Goal: Task Accomplishment & Management: Manage account settings

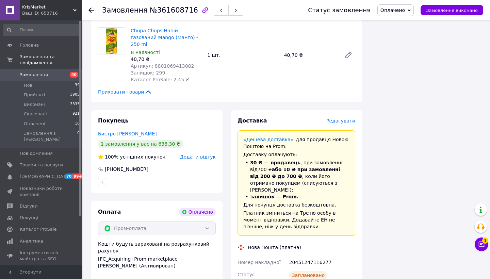
scroll to position [891, 0]
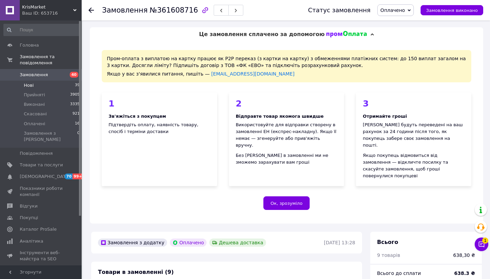
scroll to position [0, 0]
click at [58, 80] on link "Замовлення 40" at bounding box center [42, 75] width 84 height 12
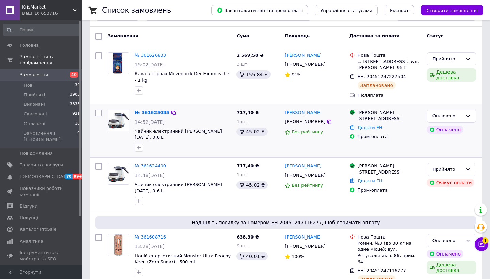
scroll to position [49, 0]
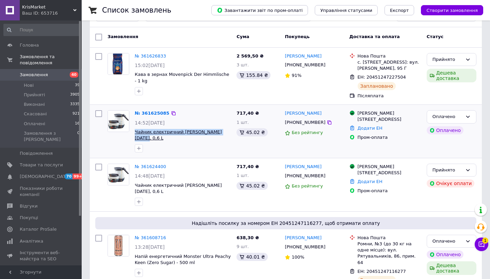
drag, startPoint x: 227, startPoint y: 133, endPoint x: 135, endPoint y: 130, distance: 91.6
click at [135, 130] on span "Чайник електричний [PERSON_NAME] [DATE], 0,6 L" at bounding box center [183, 135] width 96 height 13
copy span "Чайник електричний [PERSON_NAME] [DATE], 0,6 L"
drag, startPoint x: 326, startPoint y: 114, endPoint x: 286, endPoint y: 113, distance: 40.2
click at [286, 113] on div "[PERSON_NAME]" at bounding box center [314, 114] width 60 height 8
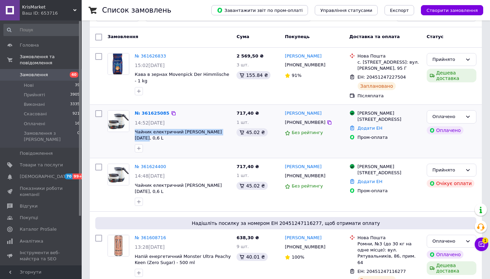
copy link "[PERSON_NAME]"
click at [153, 112] on link "№ 361625085" at bounding box center [152, 113] width 35 height 5
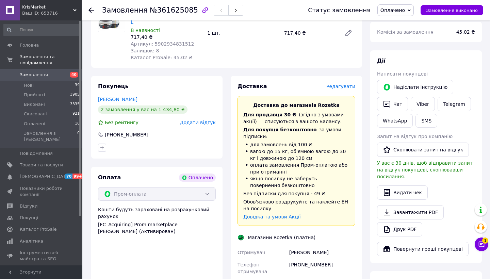
scroll to position [286, 0]
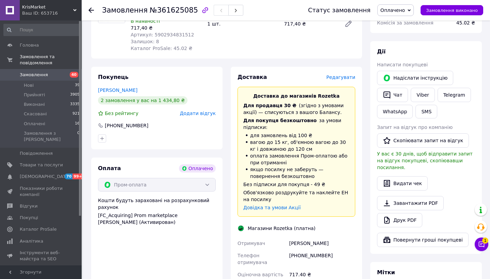
click at [335, 75] on span "Редагувати" at bounding box center [340, 77] width 29 height 5
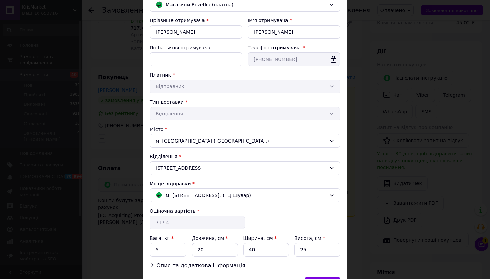
scroll to position [62, 0]
click at [266, 190] on div "м. Львів (Львівська обл.); Червоної Калини просп., 36, (ТЦ Шувар)" at bounding box center [245, 195] width 191 height 14
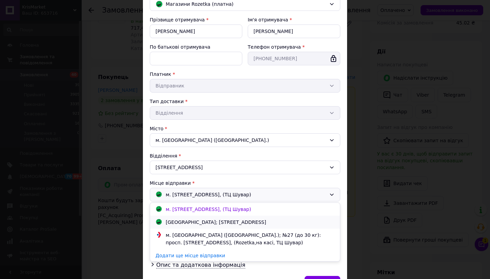
click at [251, 226] on div "Нововолинськ; Дружби просп., 19" at bounding box center [245, 221] width 182 height 7
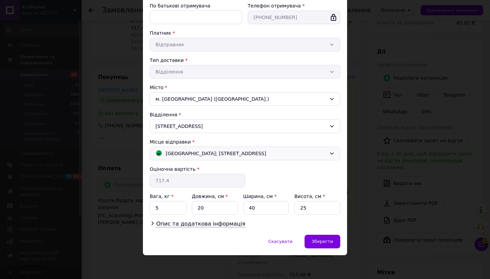
scroll to position [103, 0]
click at [318, 243] on span "Зберегти" at bounding box center [322, 241] width 21 height 5
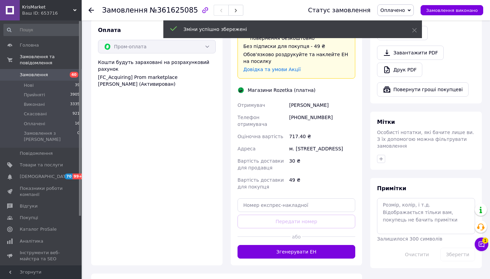
scroll to position [426, 0]
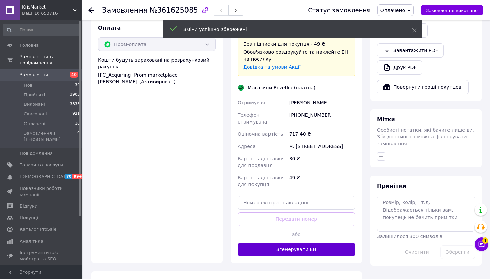
click at [315, 243] on button "Згенерувати ЕН" at bounding box center [296, 250] width 118 height 14
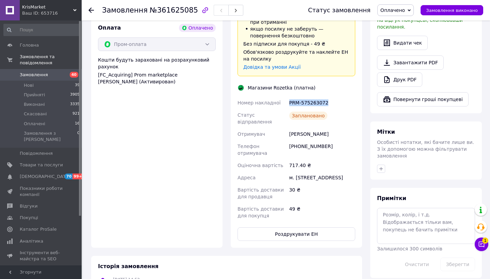
drag, startPoint x: 329, startPoint y: 82, endPoint x: 290, endPoint y: 81, distance: 39.8
click at [290, 97] on div "PRM-575263072" at bounding box center [322, 103] width 69 height 12
copy div "PRM-575263072"
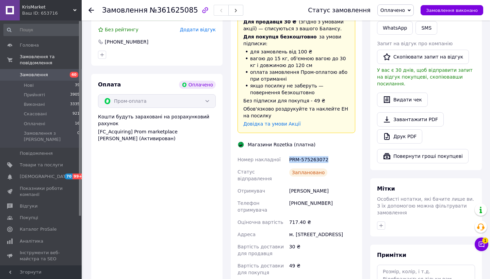
scroll to position [402, 0]
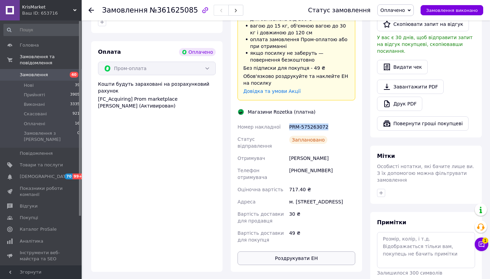
click at [316, 251] on button "Роздрукувати ЕН" at bounding box center [296, 258] width 118 height 14
click at [36, 77] on span "Замовлення" at bounding box center [34, 75] width 28 height 6
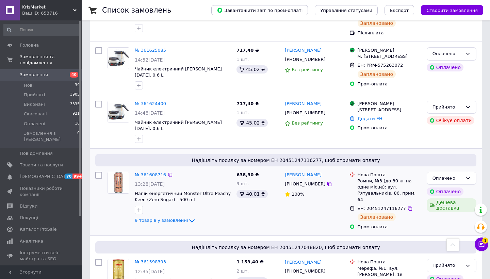
scroll to position [109, 0]
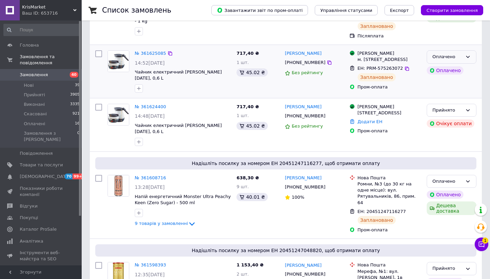
click at [465, 57] on icon at bounding box center [467, 56] width 5 height 5
click at [458, 67] on li "Прийнято" at bounding box center [451, 71] width 49 height 13
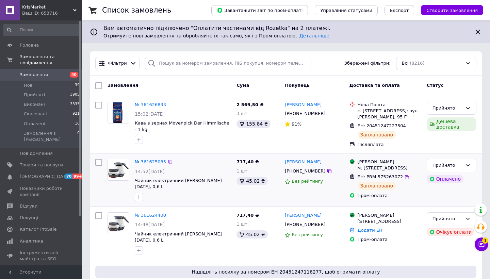
scroll to position [0, 0]
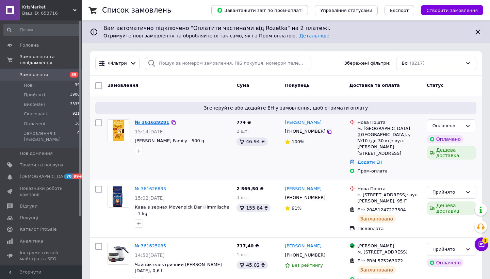
click at [155, 124] on link "№ 361629281" at bounding box center [152, 122] width 35 height 5
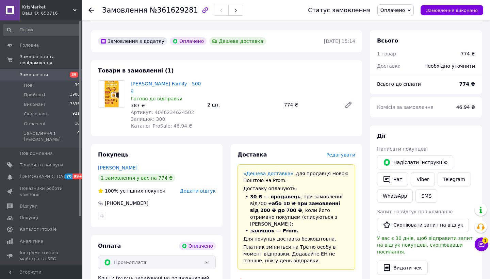
scroll to position [204, 0]
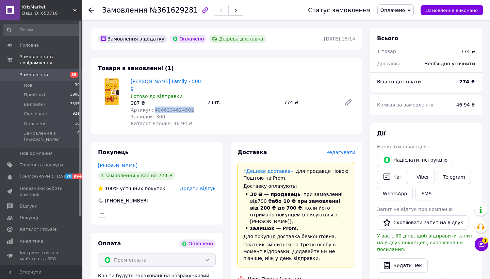
drag, startPoint x: 190, startPoint y: 95, endPoint x: 153, endPoint y: 96, distance: 36.4
click at [153, 107] on span "Артикул: 4046234624502" at bounding box center [162, 109] width 63 height 5
copy span "4046234624502"
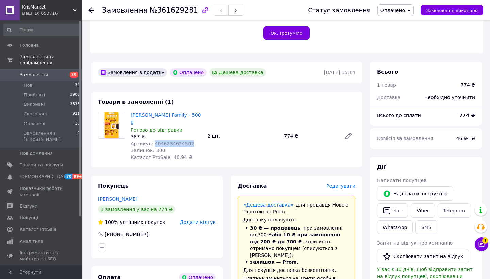
scroll to position [170, 0]
drag, startPoint x: 138, startPoint y: 123, endPoint x: 129, endPoint y: 122, distance: 9.2
click at [129, 122] on div "Кава мелена Eduscho Family - 500 g Готово до відправки 387 ₴ Артикул: 404623462…" at bounding box center [166, 136] width 77 height 52
copy div "387"
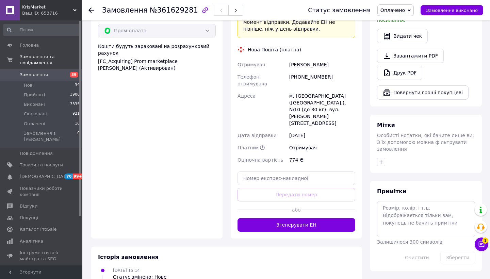
scroll to position [433, 0]
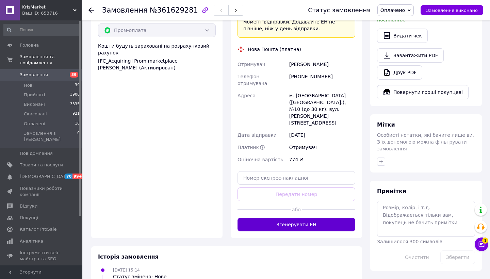
click at [300, 218] on button "Згенерувати ЕН" at bounding box center [296, 225] width 118 height 14
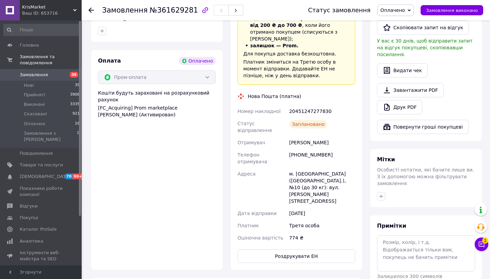
scroll to position [392, 0]
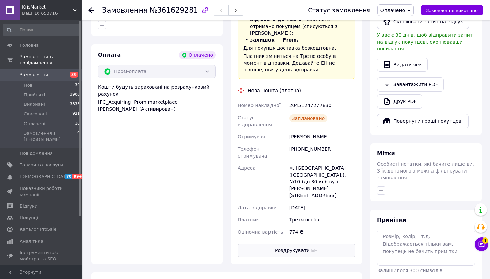
click at [303, 244] on button "Роздрукувати ЕН" at bounding box center [296, 251] width 118 height 14
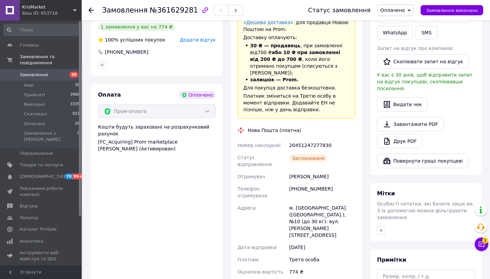
scroll to position [356, 0]
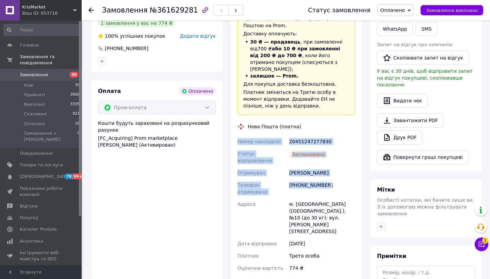
drag, startPoint x: 235, startPoint y: 120, endPoint x: 352, endPoint y: 157, distance: 122.2
click at [352, 157] on div "Доставка Редагувати «Дешева доставка»   для продавця Новою Поштою на Prom. Дост…" at bounding box center [296, 144] width 131 height 311
copy div "Номер накладної 20451247277830 Статус відправлення Заплановано Отримувач Оксана…"
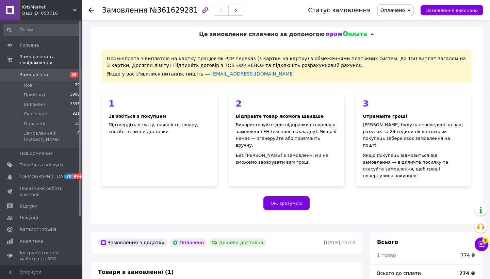
scroll to position [0, 0]
click at [50, 79] on link "Замовлення 39" at bounding box center [42, 75] width 84 height 12
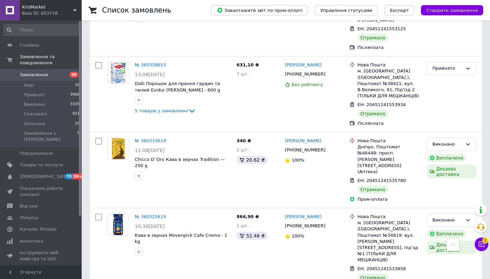
scroll to position [6508, 0]
drag, startPoint x: 318, startPoint y: 190, endPoint x: 288, endPoint y: 190, distance: 30.3
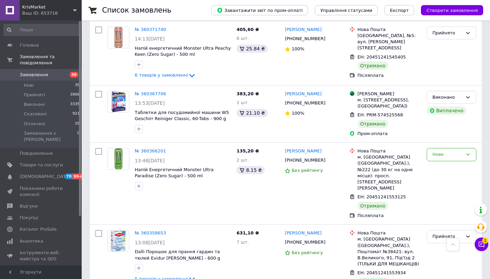
scroll to position [6338, 0]
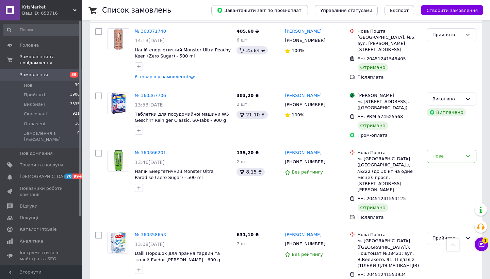
drag, startPoint x: 326, startPoint y: 164, endPoint x: 285, endPoint y: 164, distance: 40.5
copy link "[PERSON_NAME]"
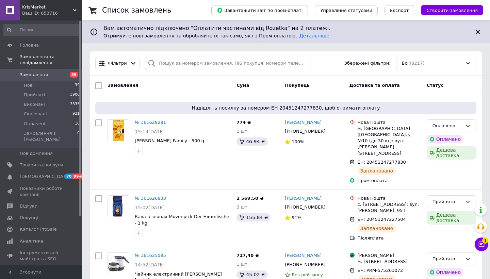
scroll to position [0, 0]
click at [207, 64] on input "search" at bounding box center [228, 63] width 166 height 13
paste input "Бородай Полина"
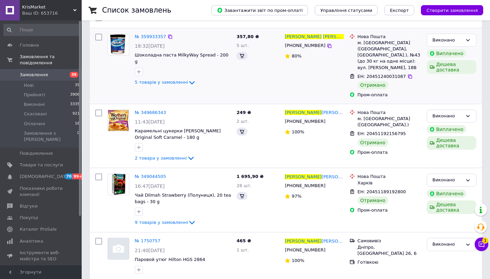
scroll to position [68, 0]
type input "Бородай Полина"
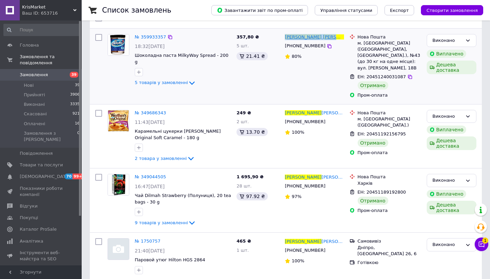
drag, startPoint x: 324, startPoint y: 38, endPoint x: 286, endPoint y: 36, distance: 37.8
click at [286, 36] on div "Полина Бородай" at bounding box center [314, 37] width 60 height 8
copy span "Полина Бородай"
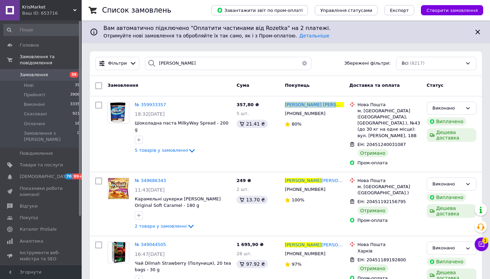
scroll to position [0, 0]
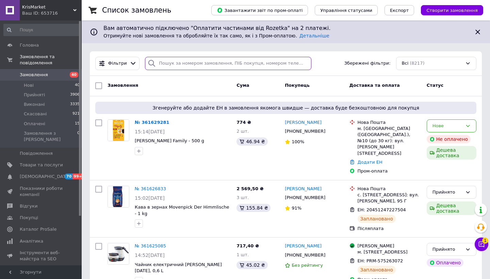
click at [186, 65] on input "search" at bounding box center [228, 63] width 166 height 13
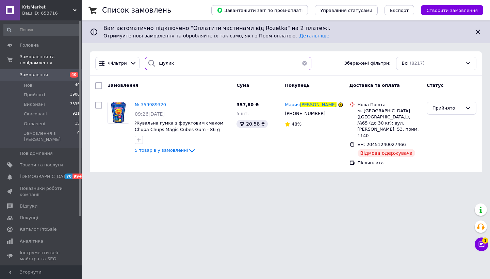
drag, startPoint x: 181, startPoint y: 63, endPoint x: 139, endPoint y: 64, distance: 41.9
click at [139, 64] on div "Фільтри шулик Збережені фільтри: Всі (8217)" at bounding box center [286, 63] width 387 height 13
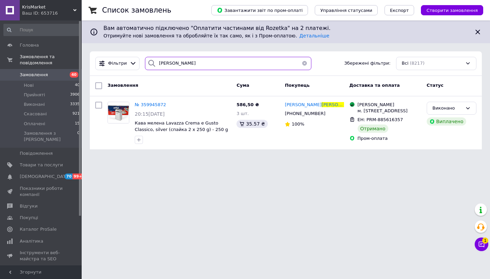
drag, startPoint x: 185, startPoint y: 64, endPoint x: 148, endPoint y: 59, distance: 37.4
click at [148, 59] on div "анарбаєв" at bounding box center [228, 63] width 166 height 13
paste input "уча Александра"
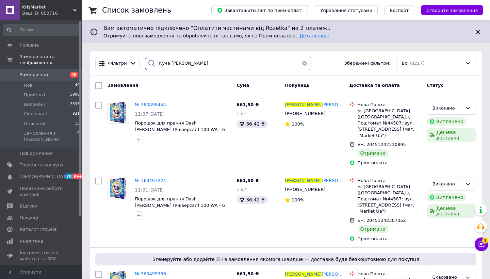
drag, startPoint x: 200, startPoint y: 63, endPoint x: 140, endPoint y: 62, distance: 59.9
click at [142, 62] on div "Куча Александра" at bounding box center [228, 63] width 172 height 13
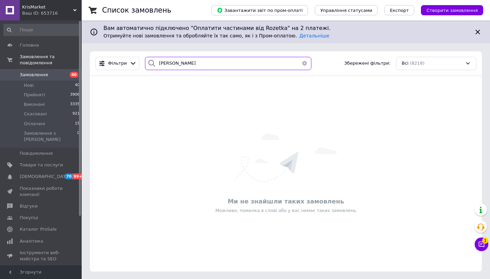
type input "кузнецова"
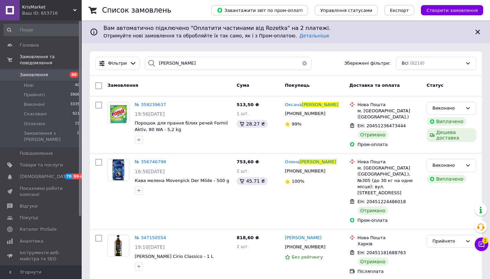
click at [305, 63] on button "button" at bounding box center [305, 63] width 14 height 13
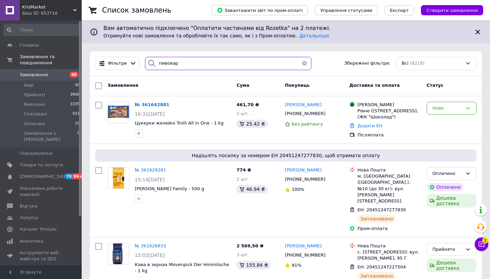
drag, startPoint x: 187, startPoint y: 63, endPoint x: 139, endPoint y: 65, distance: 47.7
click at [139, 65] on div "Фільтри пивовар Збережені фільтри: Всі (8218)" at bounding box center [286, 63] width 387 height 13
paste input "аковей Світлана"
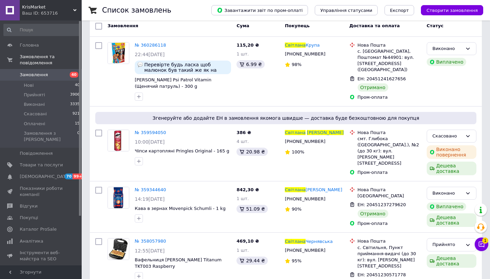
scroll to position [61, 0]
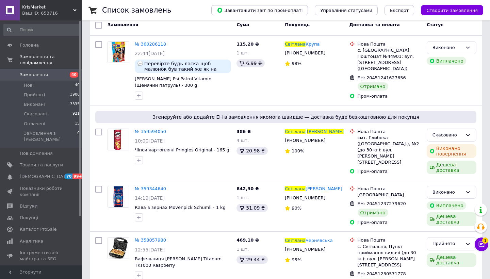
type input "Маковей Світлана"
click at [57, 77] on span "Замовлення" at bounding box center [41, 75] width 43 height 6
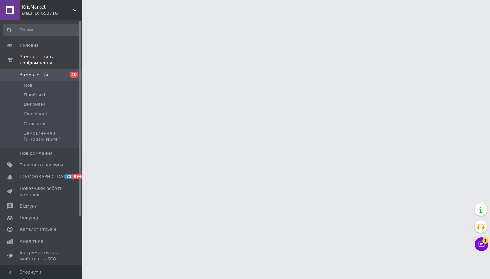
click at [57, 76] on span "Замовлення" at bounding box center [41, 75] width 43 height 6
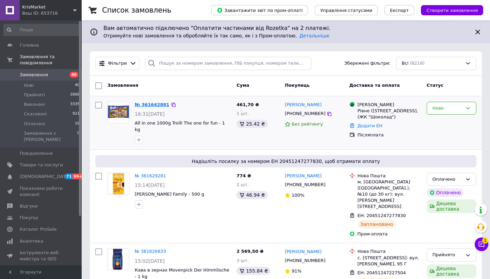
click at [152, 106] on link "№ 361642881" at bounding box center [152, 104] width 35 height 5
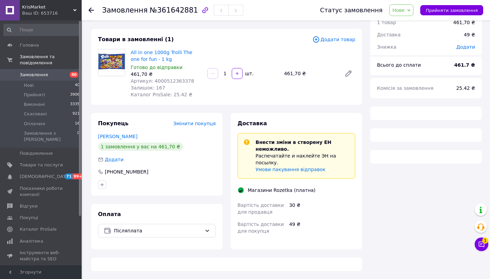
scroll to position [29, 0]
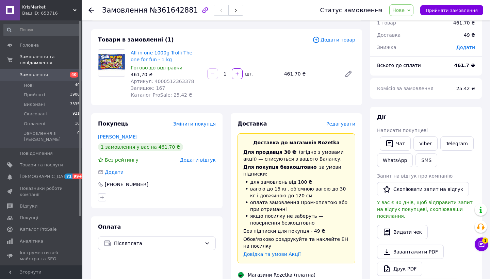
click at [197, 78] on div "Артикул: 4000512363378" at bounding box center [166, 81] width 71 height 7
drag, startPoint x: 190, startPoint y: 81, endPoint x: 153, endPoint y: 80, distance: 36.4
click at [153, 80] on div "Артикул: 4000512363378" at bounding box center [166, 81] width 71 height 7
copy span "4000512363378"
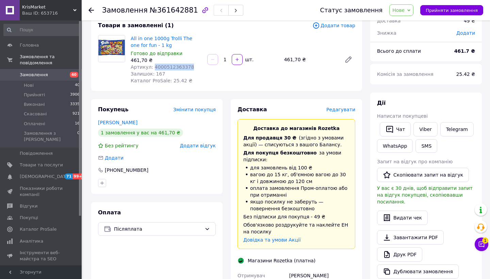
scroll to position [43, 0]
drag, startPoint x: 146, startPoint y: 58, endPoint x: 129, endPoint y: 58, distance: 17.7
click at [129, 58] on div "All in one 1000g Trolli The one for fun - 1 kg Готово до відправки 461,70 ₴ Арт…" at bounding box center [166, 60] width 77 height 52
copy div "461,70"
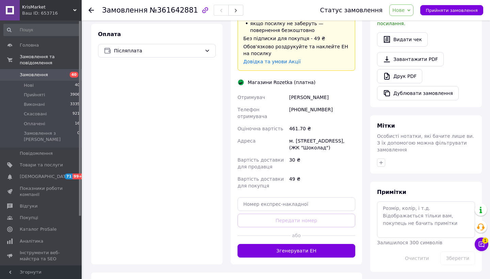
scroll to position [240, 0]
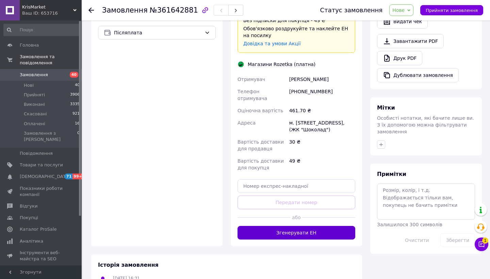
click at [256, 232] on button "Згенерувати ЕН" at bounding box center [296, 233] width 118 height 14
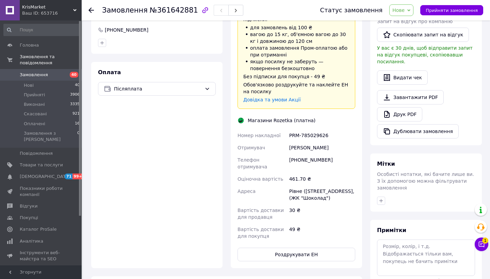
scroll to position [182, 0]
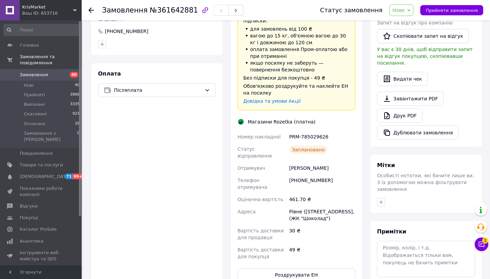
click at [321, 128] on div "Доставка Редагувати Доставка до магазинів Rozetka Для продавця 30 ₴   (згідно з…" at bounding box center [296, 124] width 118 height 315
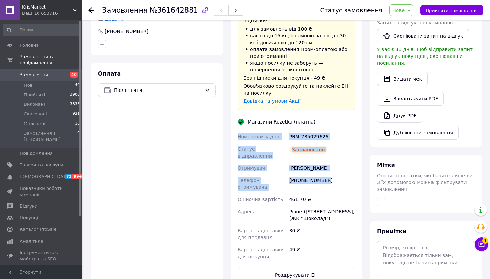
drag, startPoint x: 237, startPoint y: 136, endPoint x: 333, endPoint y: 175, distance: 103.4
click at [333, 175] on div "Номер накладної PRM-785029626 Статус відправлення Заплановано Отримувач Ревко Т…" at bounding box center [296, 197] width 120 height 132
copy div "Номер накладної PRM-785029626 Статус відправлення Заплановано Отримувач Ревко Т…"
click at [56, 79] on link "Замовлення 40" at bounding box center [42, 75] width 84 height 12
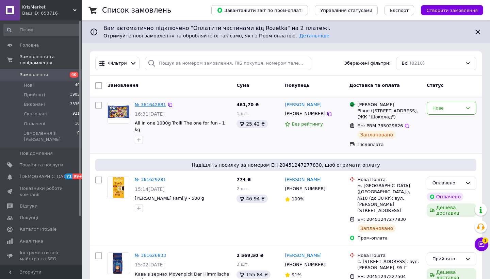
click at [157, 106] on link "№ 361642881" at bounding box center [150, 104] width 31 height 5
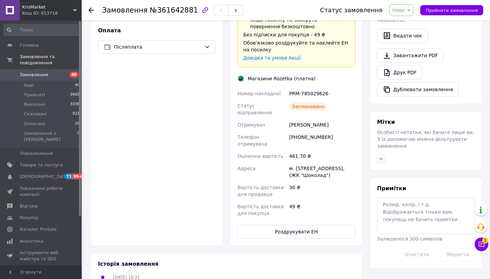
scroll to position [236, 0]
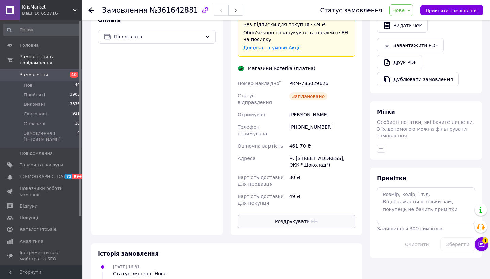
click at [282, 215] on button "Роздрукувати ЕН" at bounding box center [296, 222] width 118 height 14
click at [38, 73] on span "Замовлення" at bounding box center [34, 75] width 28 height 6
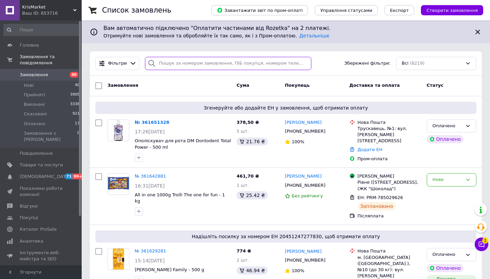
click at [164, 64] on input "search" at bounding box center [228, 63] width 166 height 13
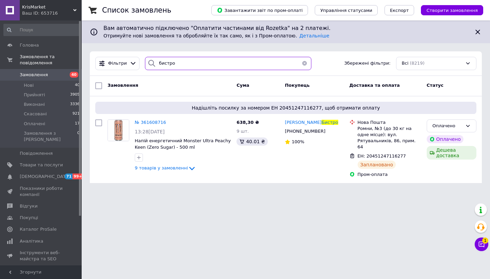
drag, startPoint x: 171, startPoint y: 62, endPoint x: 148, endPoint y: 65, distance: 23.6
click at [148, 65] on div "бистро" at bounding box center [228, 63] width 166 height 13
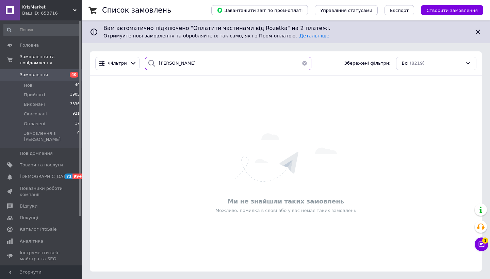
drag, startPoint x: 183, startPoint y: 64, endPoint x: 154, endPoint y: 63, distance: 28.6
click at [154, 63] on div "іванцюра" at bounding box center [228, 63] width 166 height 13
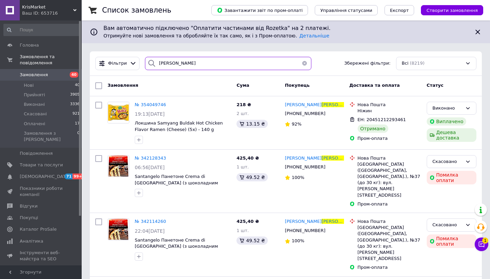
drag, startPoint x: 183, startPoint y: 63, endPoint x: 146, endPoint y: 59, distance: 37.9
click at [146, 59] on div "панченко" at bounding box center [228, 63] width 166 height 13
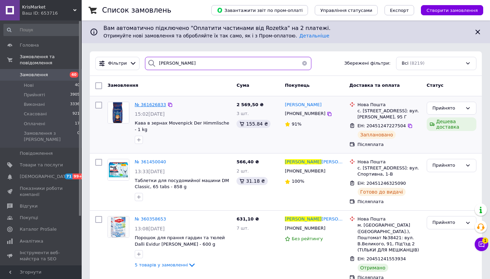
type input "ольга"
click at [152, 106] on span "№ 361626833" at bounding box center [150, 104] width 31 height 5
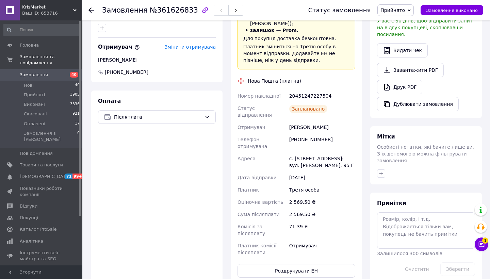
scroll to position [201, 0]
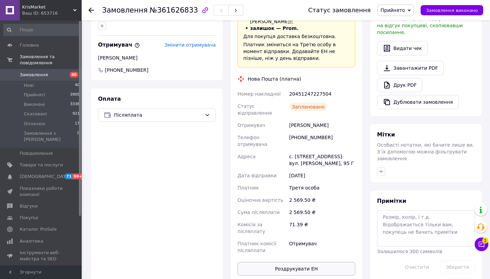
click at [299, 262] on button "Роздрукувати ЕН" at bounding box center [296, 269] width 118 height 14
click at [54, 76] on span "Замовлення" at bounding box center [41, 75] width 43 height 6
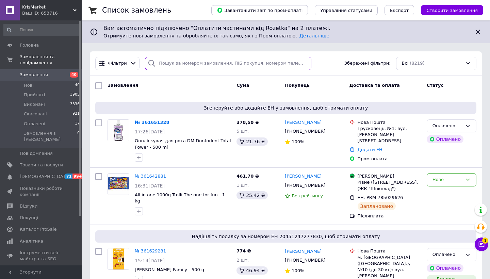
click at [218, 66] on input "search" at bounding box center [228, 63] width 166 height 13
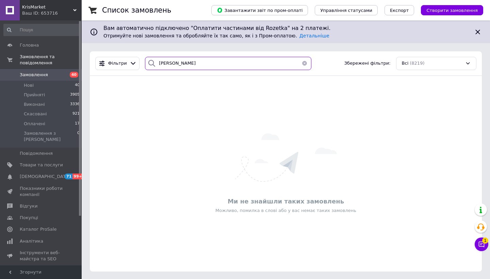
drag, startPoint x: 182, startPoint y: 66, endPoint x: 152, endPoint y: 62, distance: 30.0
click at [152, 62] on div "галочкіна" at bounding box center [228, 63] width 166 height 13
type input "польова"
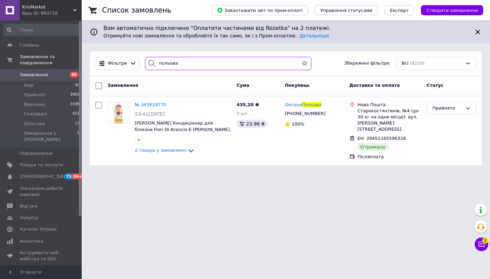
drag, startPoint x: 180, startPoint y: 63, endPoint x: 156, endPoint y: 63, distance: 23.5
click at [156, 63] on div "польова" at bounding box center [228, 63] width 166 height 13
click at [58, 75] on span "Замовлення" at bounding box center [41, 75] width 43 height 6
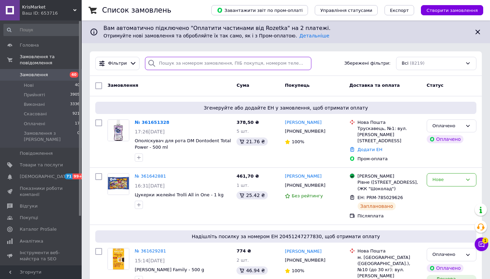
click at [200, 62] on input "search" at bounding box center [228, 63] width 166 height 13
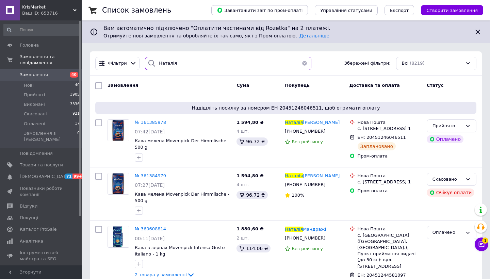
drag, startPoint x: 176, startPoint y: 64, endPoint x: 145, endPoint y: 63, distance: 31.0
click at [145, 63] on div "Наталія" at bounding box center [228, 63] width 166 height 13
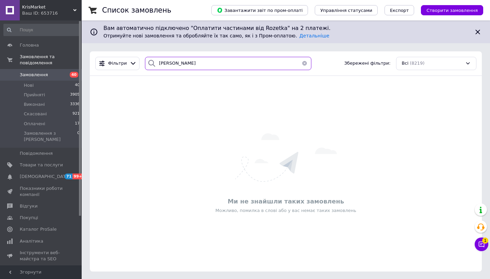
type input "галочкіна"
click at [304, 64] on button "button" at bounding box center [305, 63] width 14 height 13
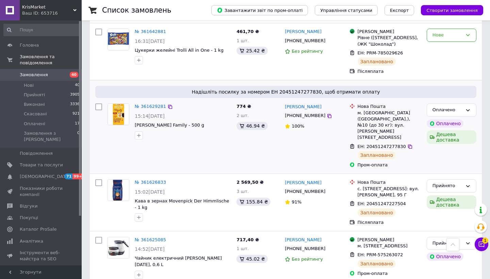
scroll to position [146, 0]
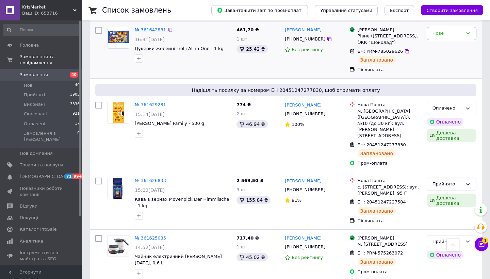
click at [152, 28] on link "№ 361642881" at bounding box center [150, 29] width 31 height 5
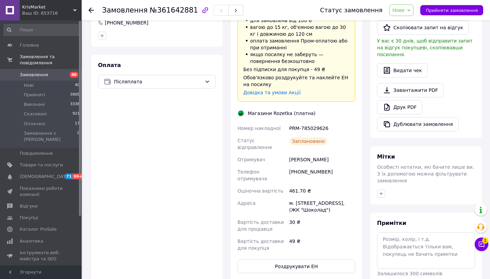
scroll to position [206, 0]
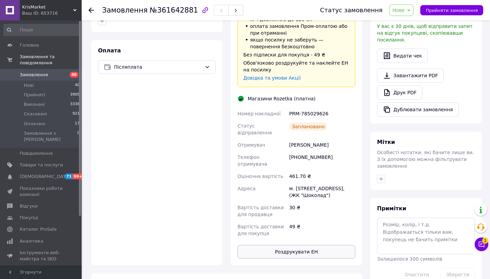
click at [305, 248] on button "Роздрукувати ЕН" at bounding box center [296, 252] width 118 height 14
click at [53, 95] on li "Прийняті 3905" at bounding box center [42, 95] width 84 height 10
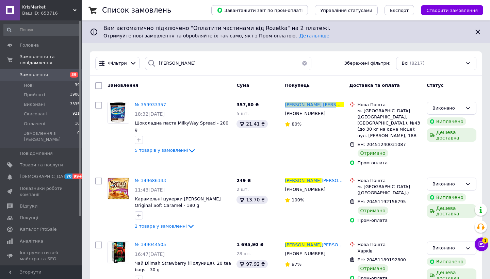
click at [39, 78] on link "Замовлення 39" at bounding box center [42, 75] width 84 height 12
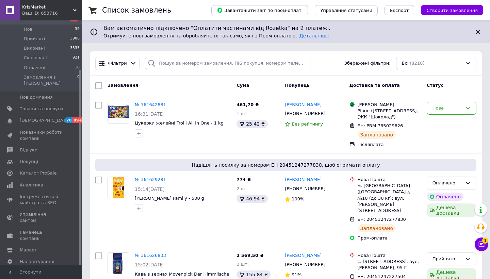
scroll to position [62, 0]
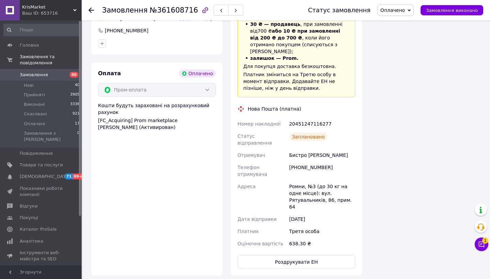
scroll to position [935, 0]
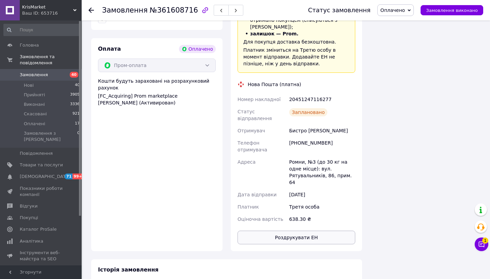
click at [295, 231] on button "Роздрукувати ЕН" at bounding box center [296, 238] width 118 height 14
click at [49, 72] on span "Замовлення" at bounding box center [41, 75] width 43 height 6
